Goal: Find contact information: Find contact information

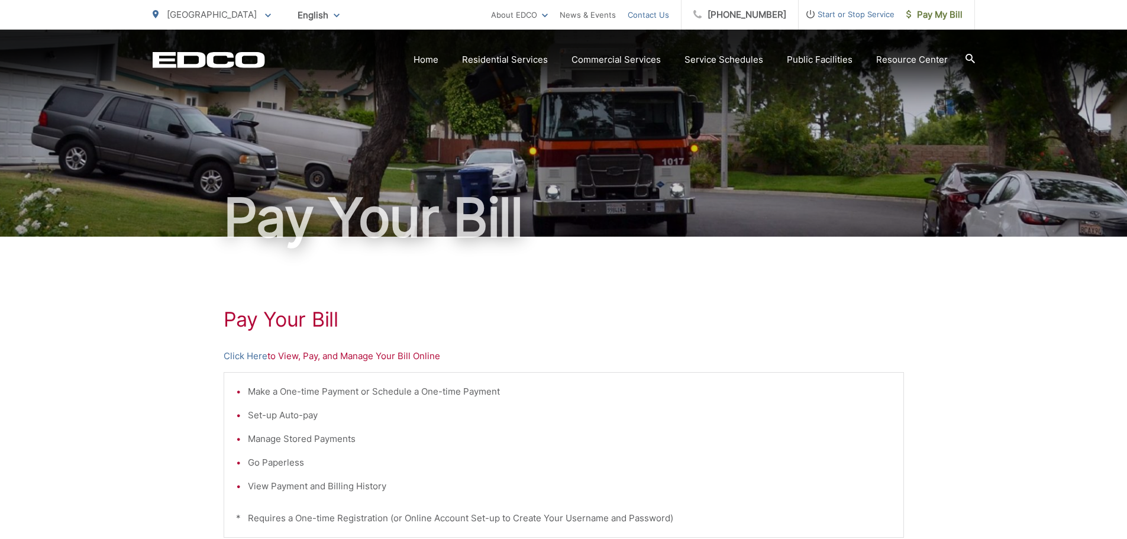
click at [669, 14] on link "Contact Us" at bounding box center [648, 15] width 41 height 14
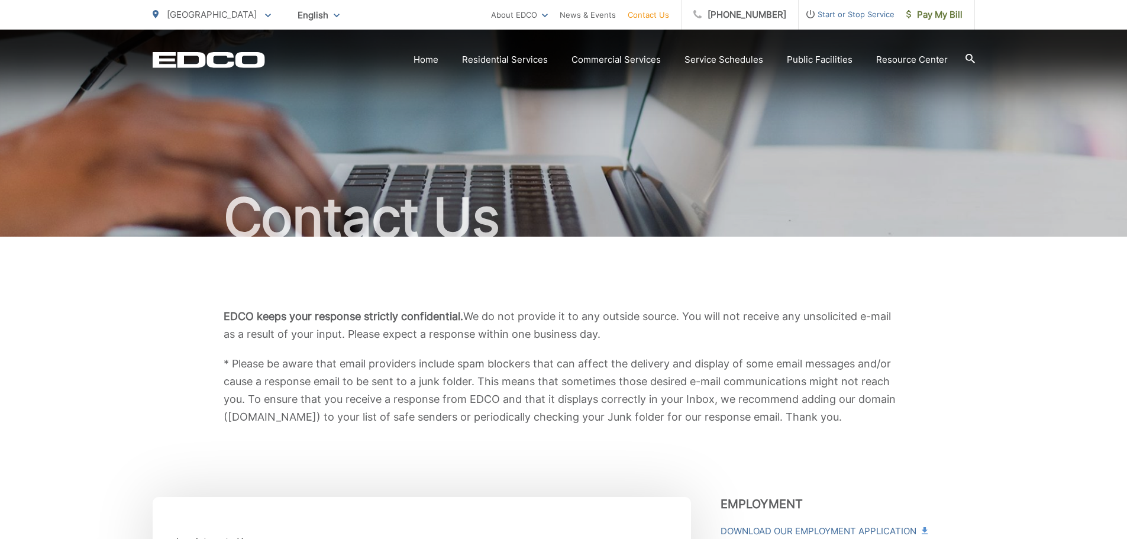
click at [807, 180] on div "Contact Us" at bounding box center [564, 133] width 822 height 207
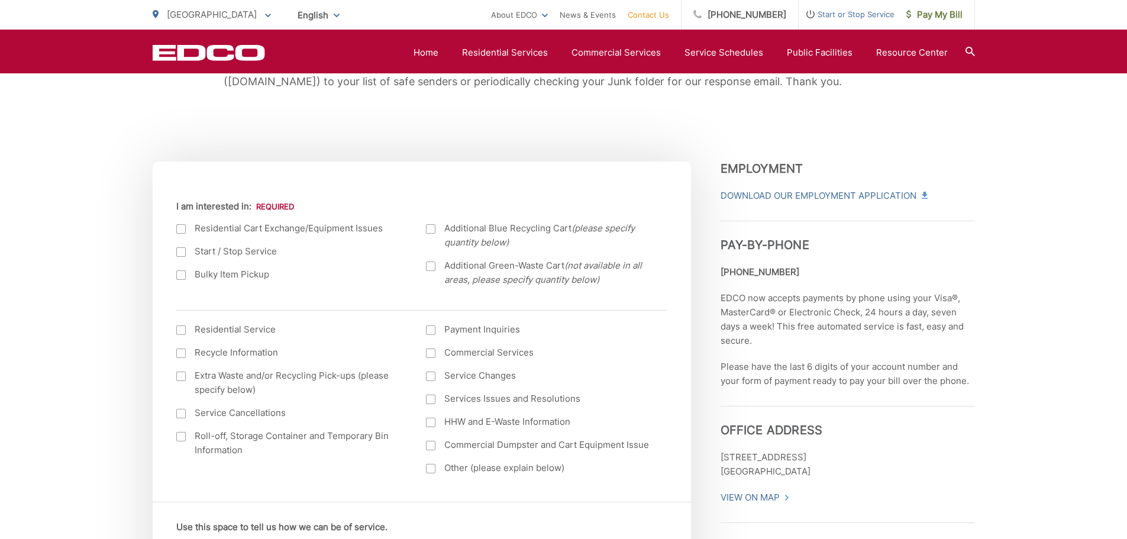
drag, startPoint x: 719, startPoint y: 458, endPoint x: 820, endPoint y: 467, distance: 101.5
drag, startPoint x: 833, startPoint y: 474, endPoint x: 720, endPoint y: 453, distance: 114.4
click at [720, 453] on p "[STREET_ADDRESS] [GEOGRAPHIC_DATA]" at bounding box center [847, 464] width 254 height 28
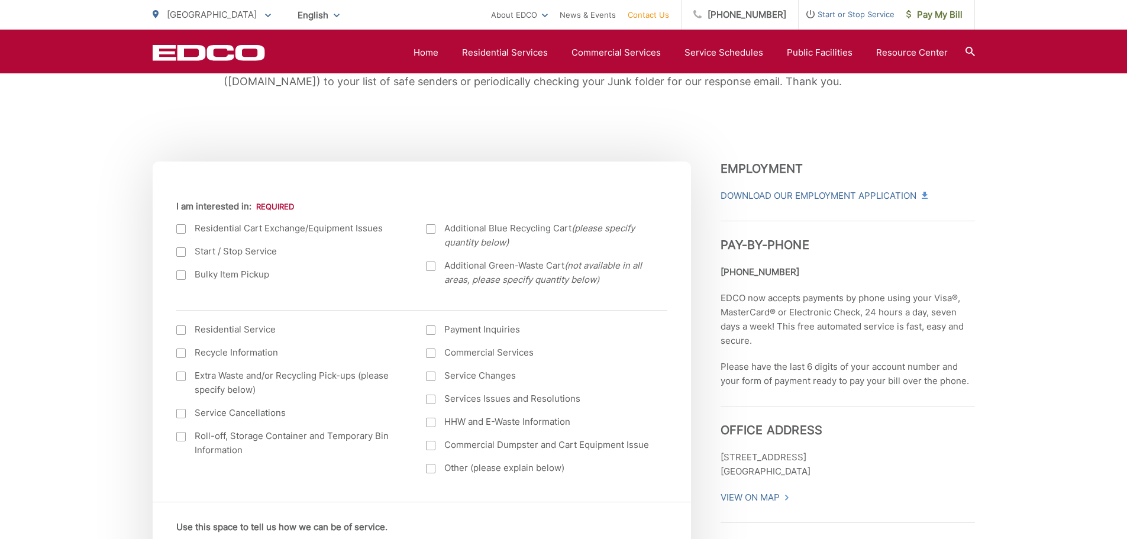
copy p "[STREET_ADDRESS] [GEOGRAPHIC_DATA]"
